Goal: Information Seeking & Learning: Learn about a topic

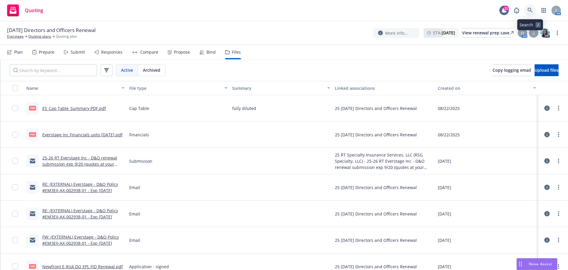
click at [533, 12] on link at bounding box center [531, 10] width 12 height 12
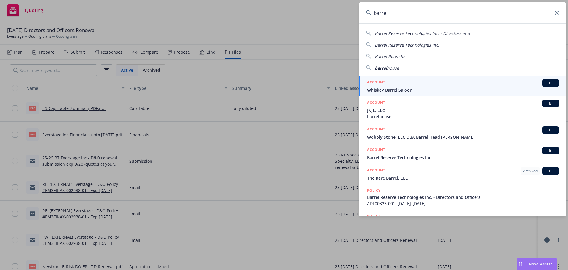
click at [390, 33] on span "Barrel Reserve Technologies Inc. - Directors and" at bounding box center [422, 33] width 95 height 6
type input "Barrel Reserve Technologies Inc. - Directors and"
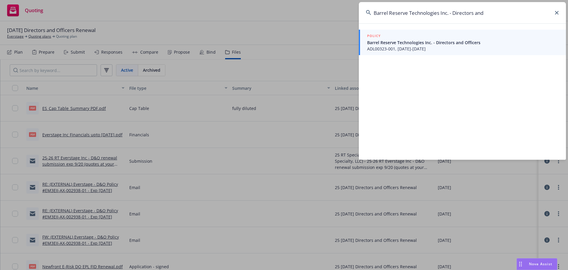
click at [394, 48] on span "ADL00323-001, 08/28/2024-08/28/2025" at bounding box center [463, 49] width 192 height 6
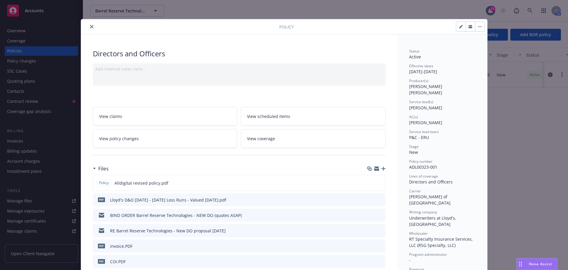
click at [90, 27] on icon "close" at bounding box center [92, 27] width 4 height 4
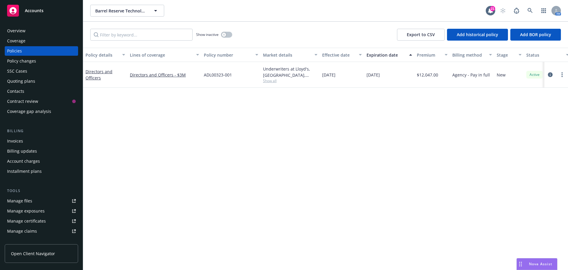
click at [21, 39] on div "Coverage" at bounding box center [16, 40] width 18 height 9
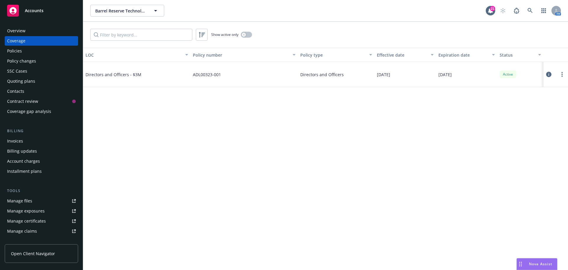
click at [20, 80] on div "Quoting plans" at bounding box center [21, 80] width 28 height 9
